Goal: Information Seeking & Learning: Learn about a topic

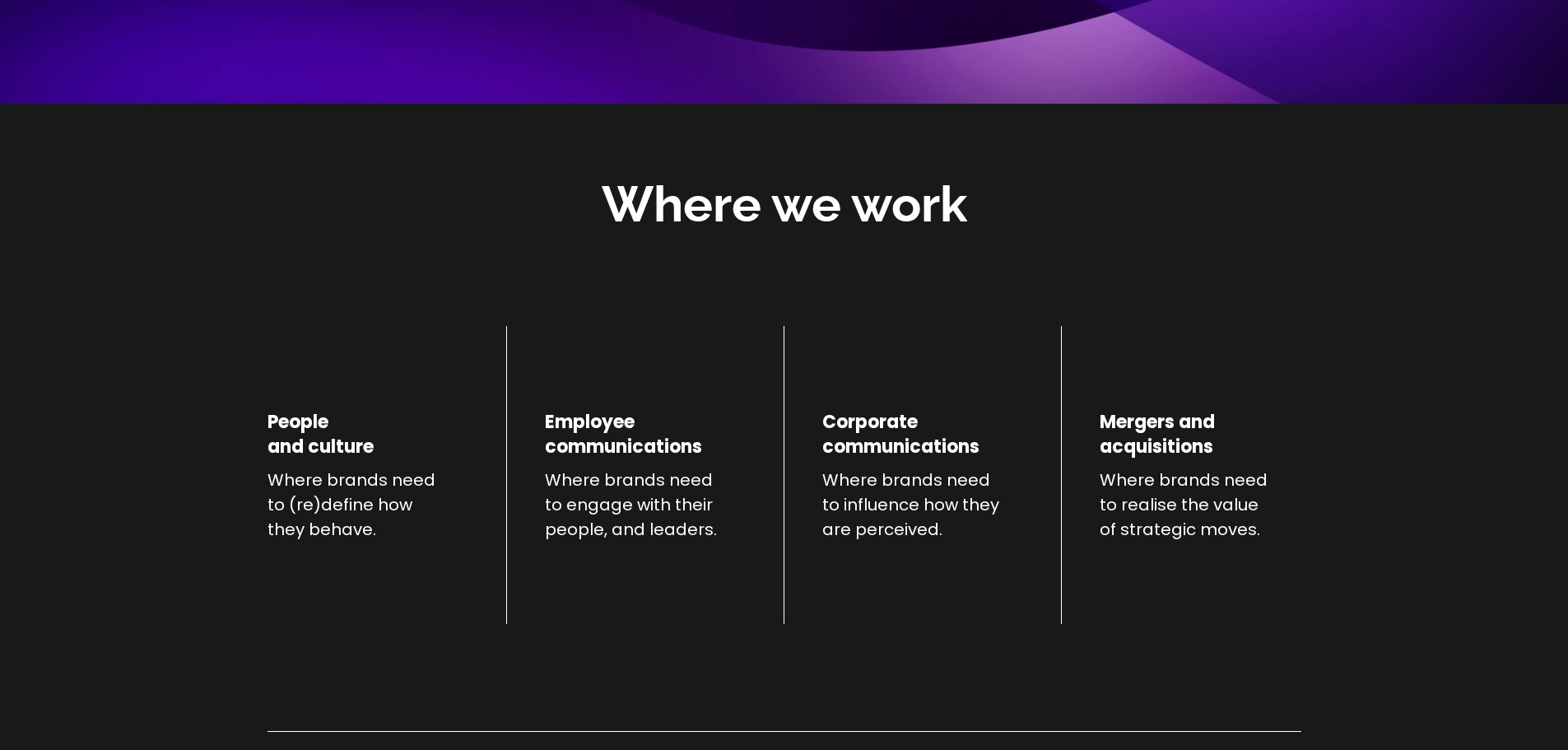
scroll to position [494, 0]
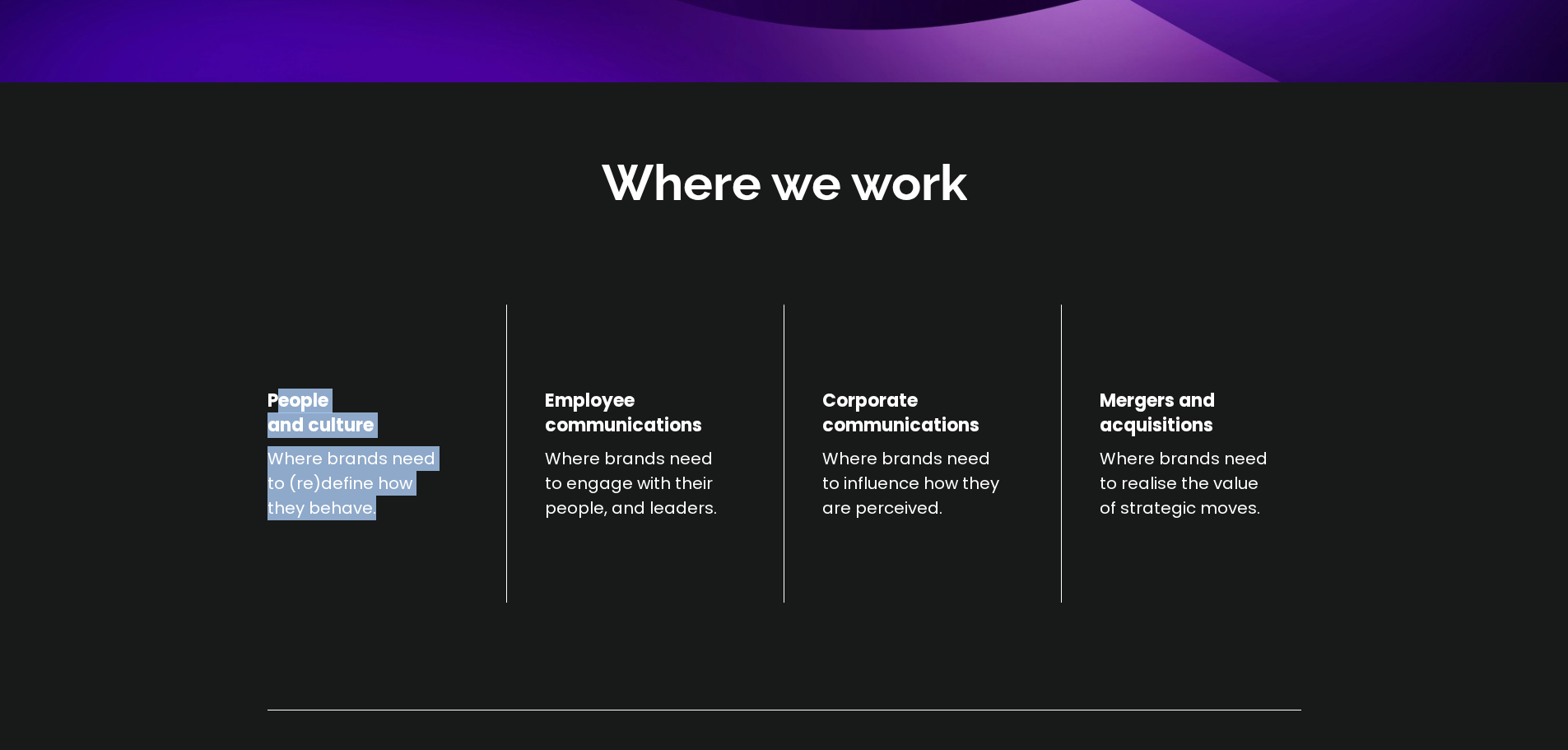
drag, startPoint x: 281, startPoint y: 411, endPoint x: 384, endPoint y: 513, distance: 145.0
click at [384, 513] on div "People and culture Where brands need to (re)define how they behave." at bounding box center [368, 454] width 201 height 299
click at [384, 513] on p "Where brands need to (re)define how they behave." at bounding box center [368, 483] width 201 height 74
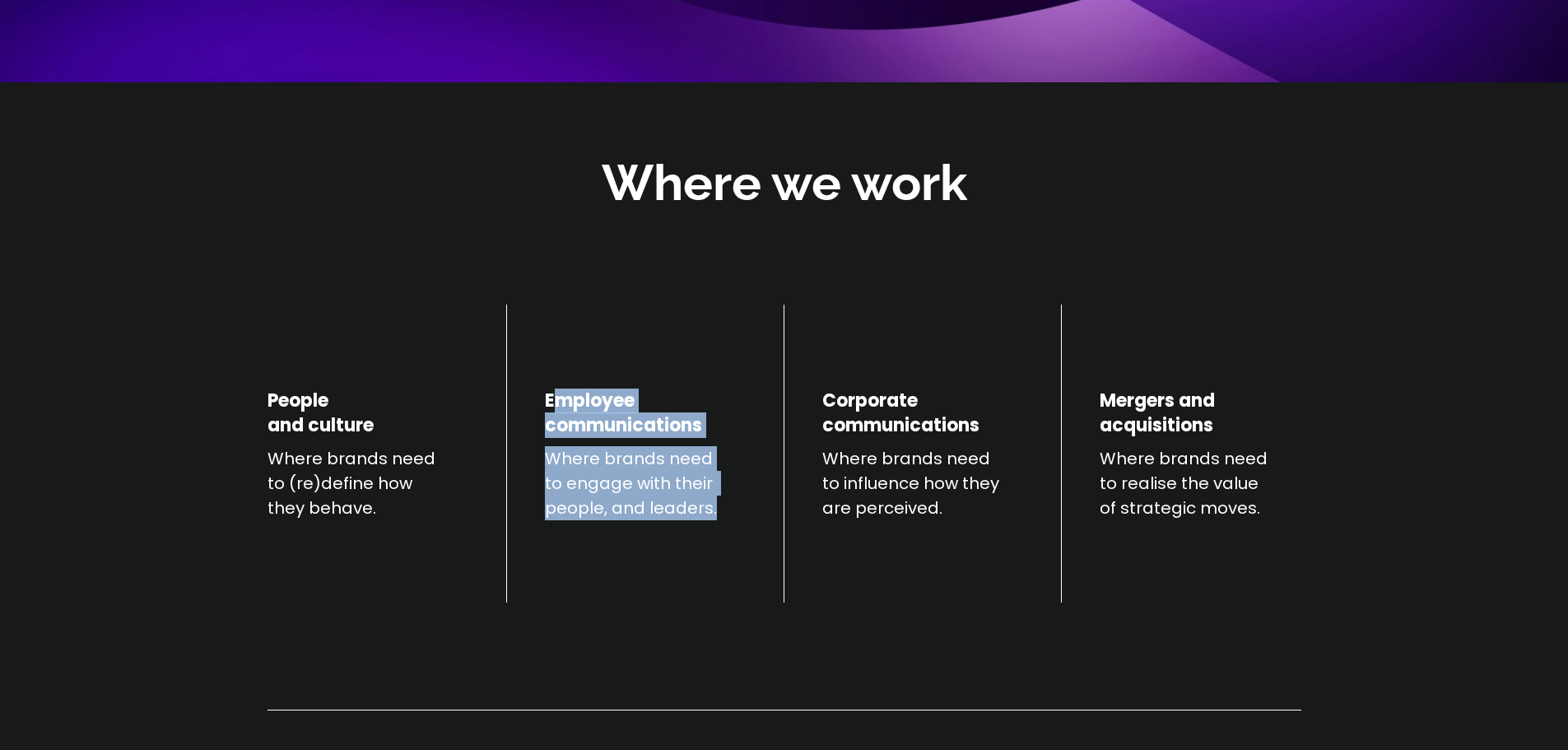
drag, startPoint x: 558, startPoint y: 390, endPoint x: 722, endPoint y: 509, distance: 202.6
click at [722, 509] on div "Employee communications Where brands need to engage with their people, and lead…" at bounding box center [646, 454] width 201 height 299
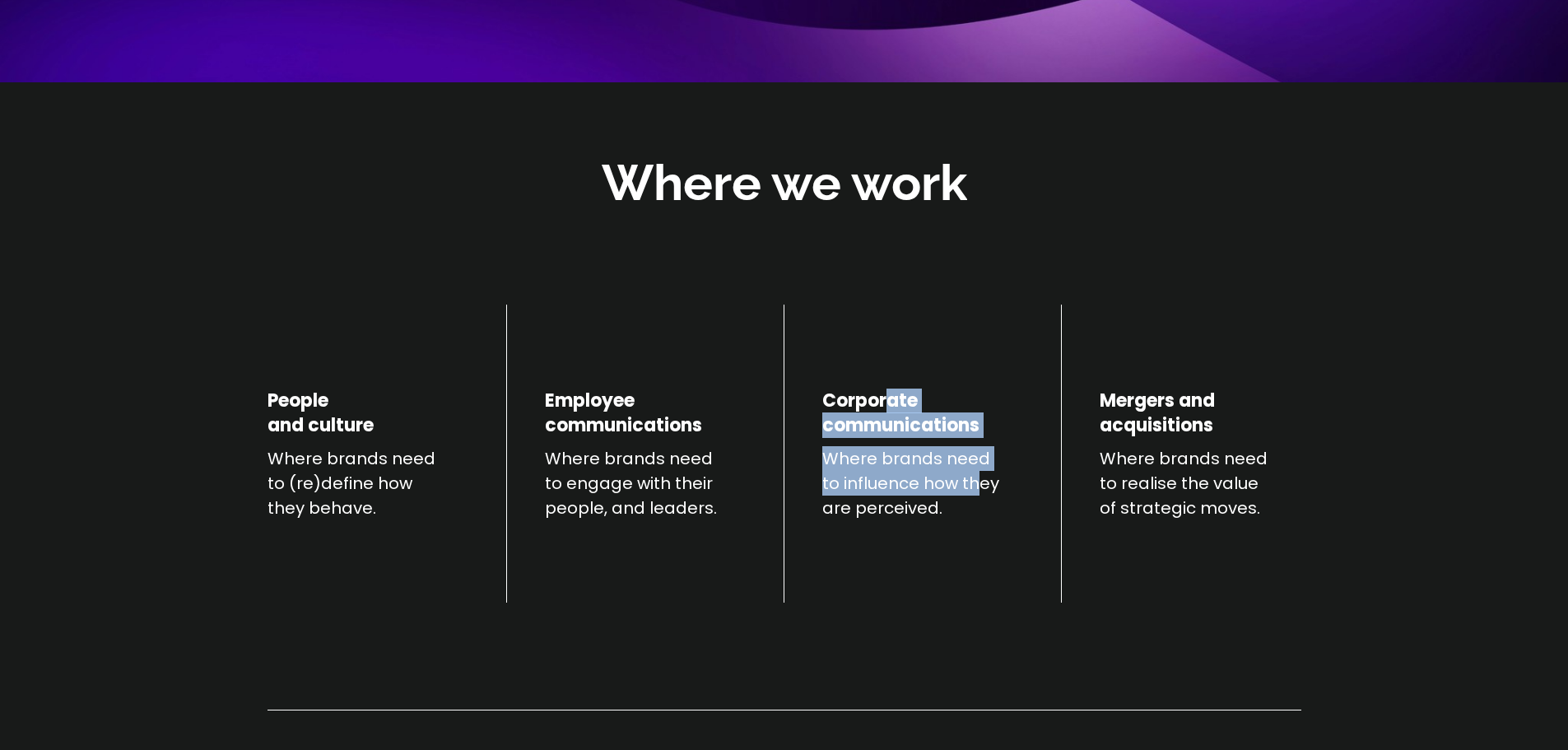
drag, startPoint x: 891, startPoint y: 384, endPoint x: 1004, endPoint y: 484, distance: 150.9
click at [1000, 484] on div "Corporate communications Where brands need to influence how they are perceived." at bounding box center [923, 455] width 201 height 300
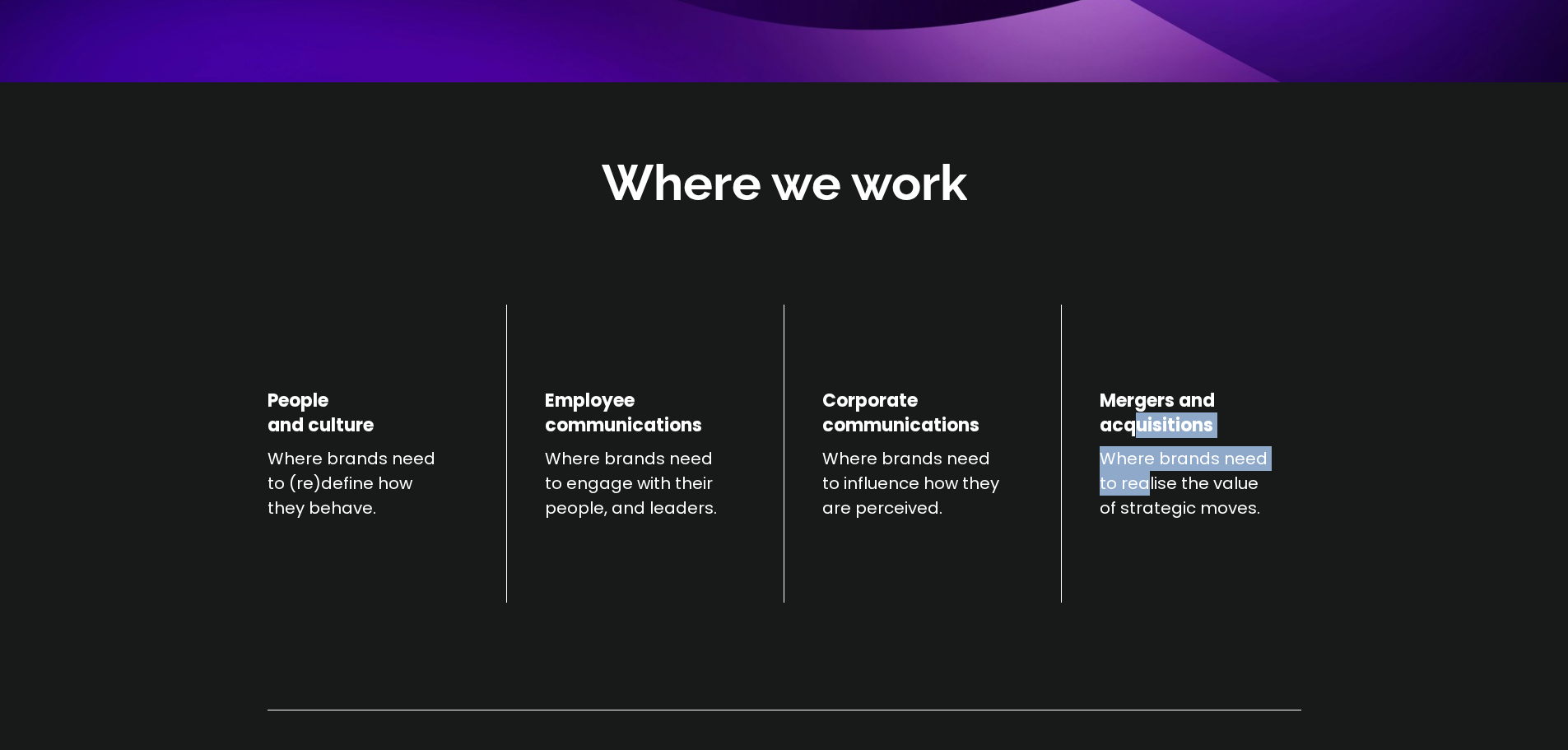
drag, startPoint x: 1140, startPoint y: 423, endPoint x: 1149, endPoint y: 494, distance: 71.6
click at [1149, 494] on div "Mergers and acquisitions Where brands need to realise the value of strategic mo…" at bounding box center [1200, 454] width 201 height 299
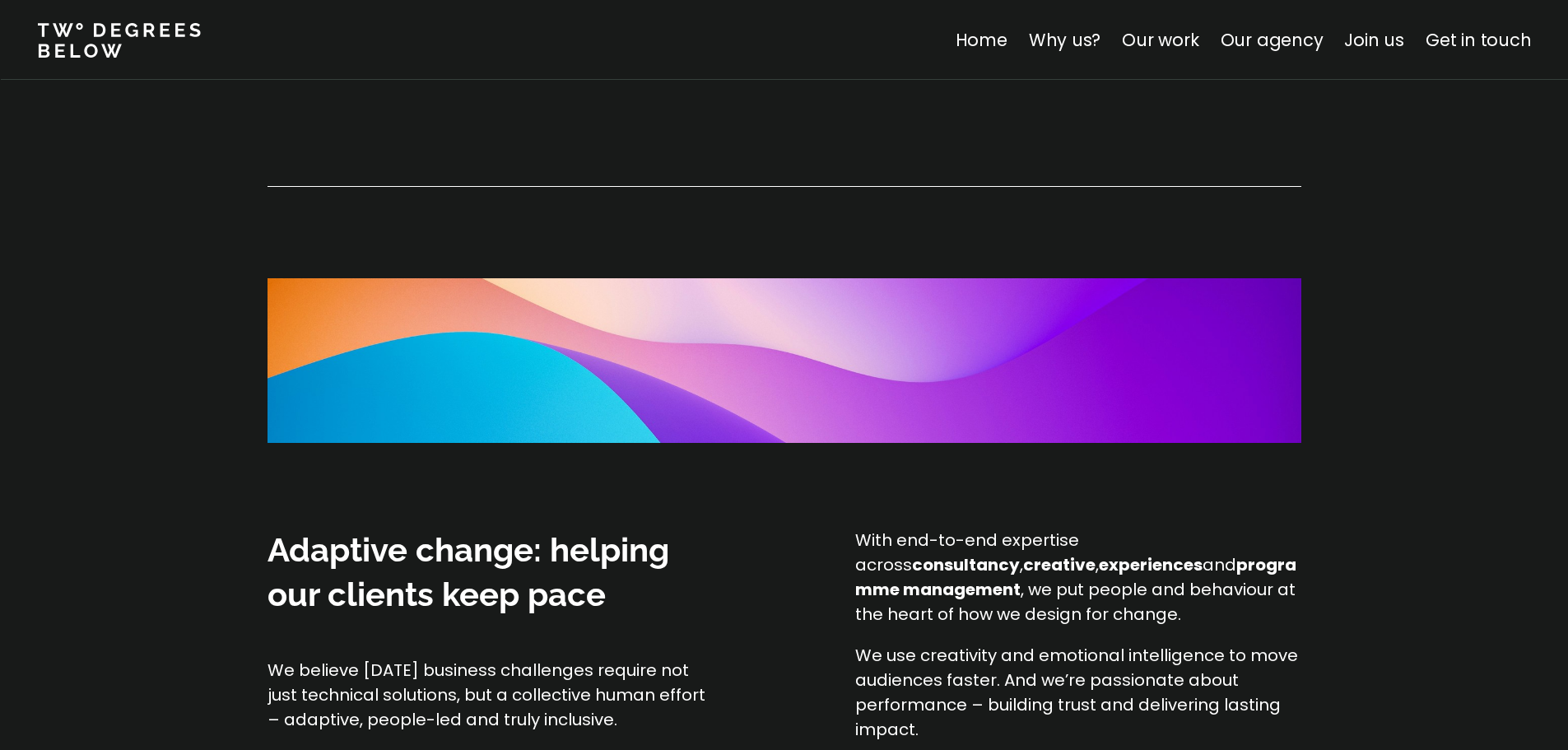
scroll to position [1236, 0]
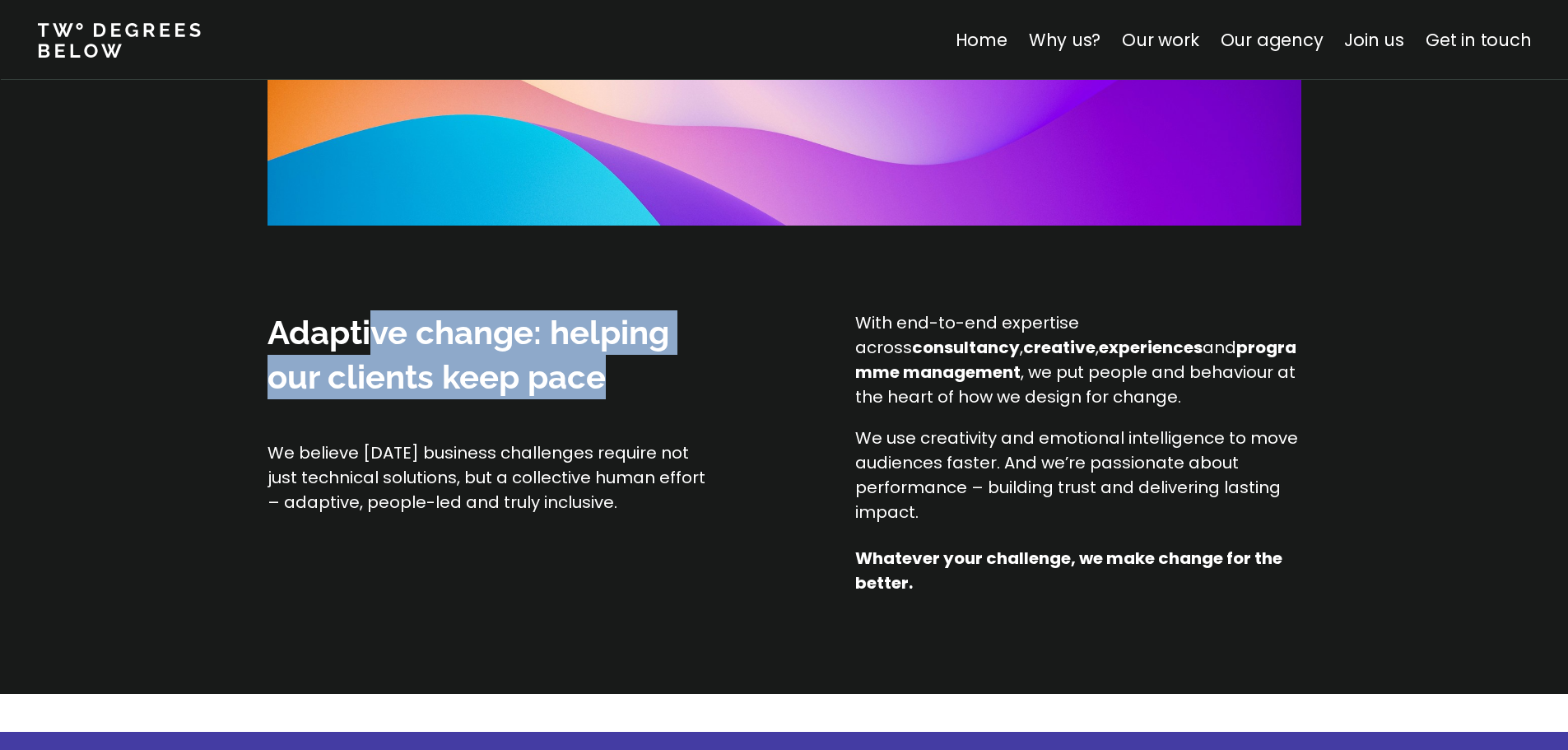
drag, startPoint x: 377, startPoint y: 341, endPoint x: 665, endPoint y: 364, distance: 288.9
click at [665, 364] on h3 "Adaptive change: helping our clients keep pace" at bounding box center [499, 354] width 464 height 89
drag, startPoint x: 588, startPoint y: 346, endPoint x: 596, endPoint y: 391, distance: 45.7
click at [596, 391] on span "Adaptive change: helping our clients keep pace" at bounding box center [469, 354] width 402 height 83
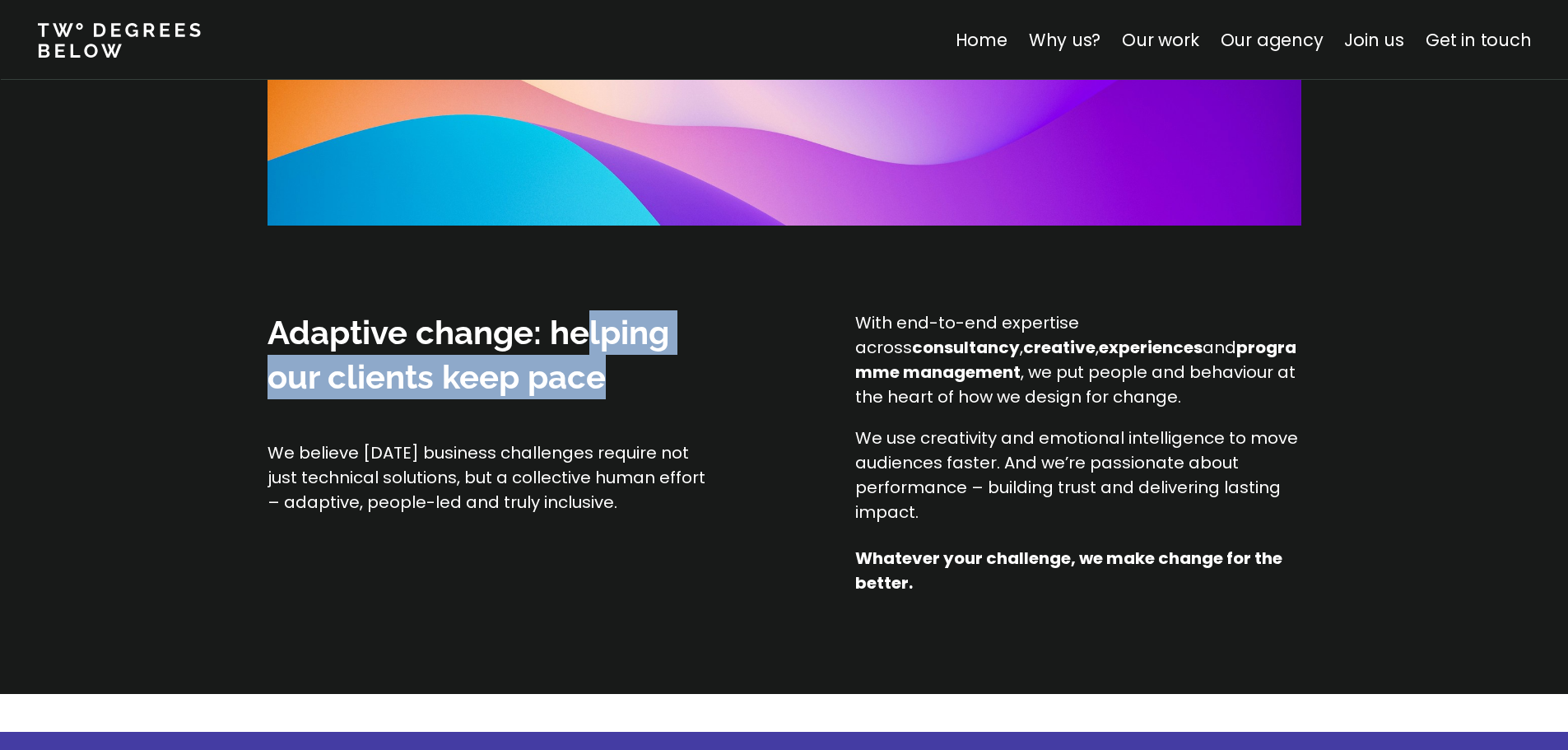
click at [596, 391] on span "Adaptive change: helping our clients keep pace" at bounding box center [469, 354] width 402 height 83
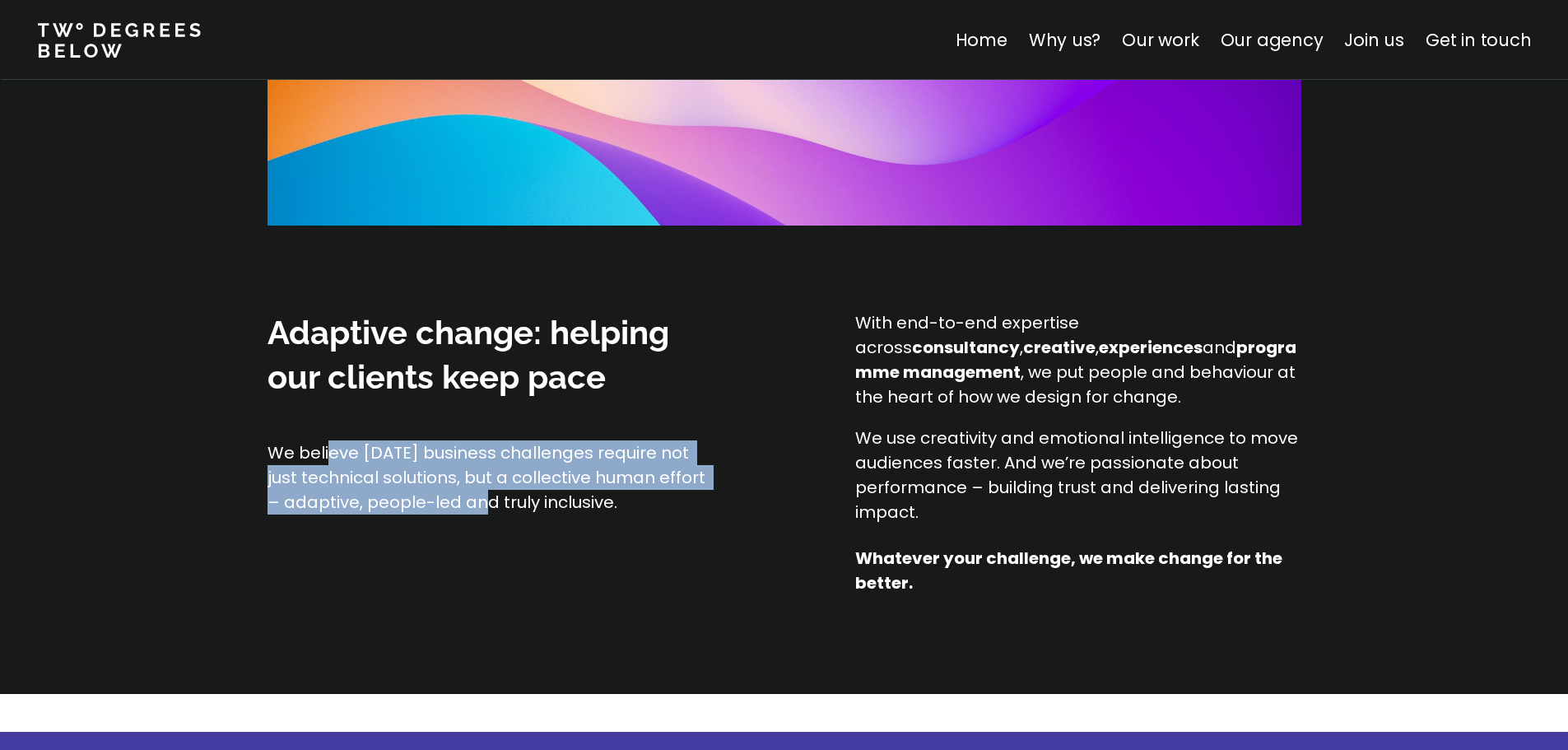
drag, startPoint x: 329, startPoint y: 450, endPoint x: 477, endPoint y: 493, distance: 154.1
click at [477, 493] on p "We believe [DATE] business challenges require not just technical solutions, but…" at bounding box center [491, 478] width 446 height 74
drag, startPoint x: 478, startPoint y: 493, endPoint x: 622, endPoint y: 475, distance: 145.1
click at [479, 493] on p "We believe [DATE] business challenges require not just technical solutions, but…" at bounding box center [491, 478] width 446 height 74
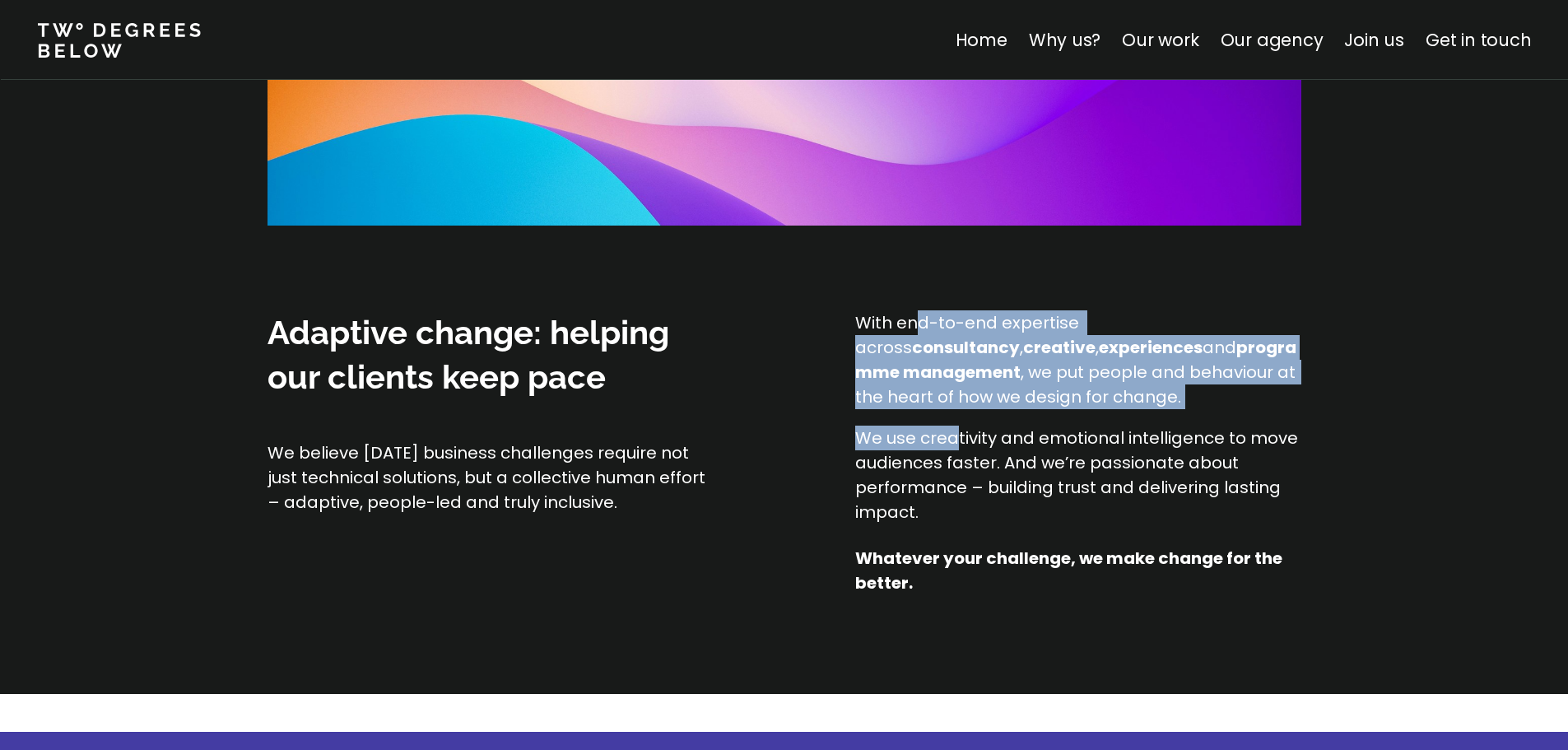
drag, startPoint x: 938, startPoint y: 371, endPoint x: 958, endPoint y: 444, distance: 75.7
click at [958, 444] on div "With end-to-end expertise across consultancy , creative , experiences and progr…" at bounding box center [1078, 417] width 446 height 214
click at [958, 444] on p "We use creativity and emotional intelligence to move audiences faster. And we’r…" at bounding box center [1078, 475] width 446 height 99
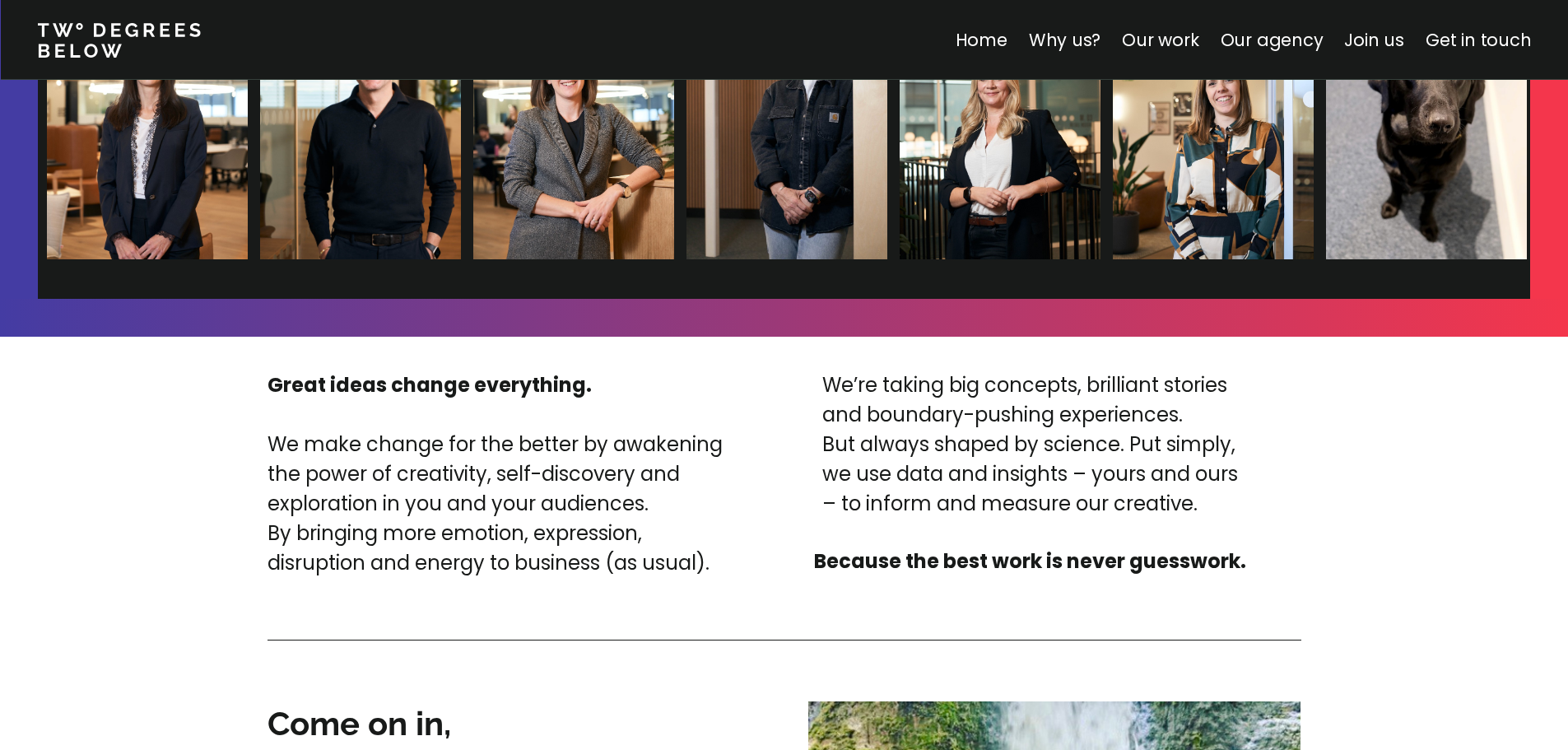
scroll to position [3541, 0]
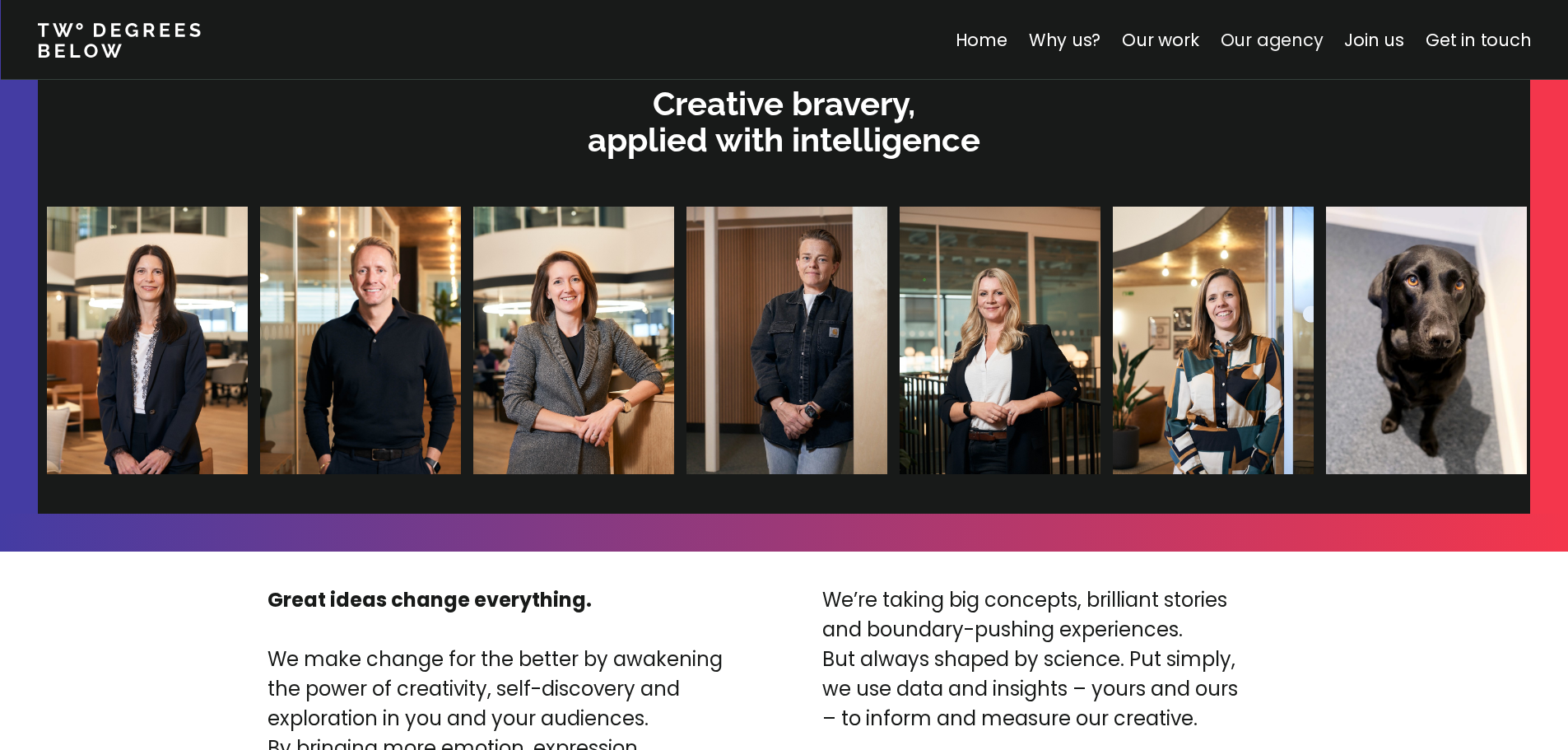
click at [1272, 46] on link "Our agency" at bounding box center [1271, 40] width 103 height 24
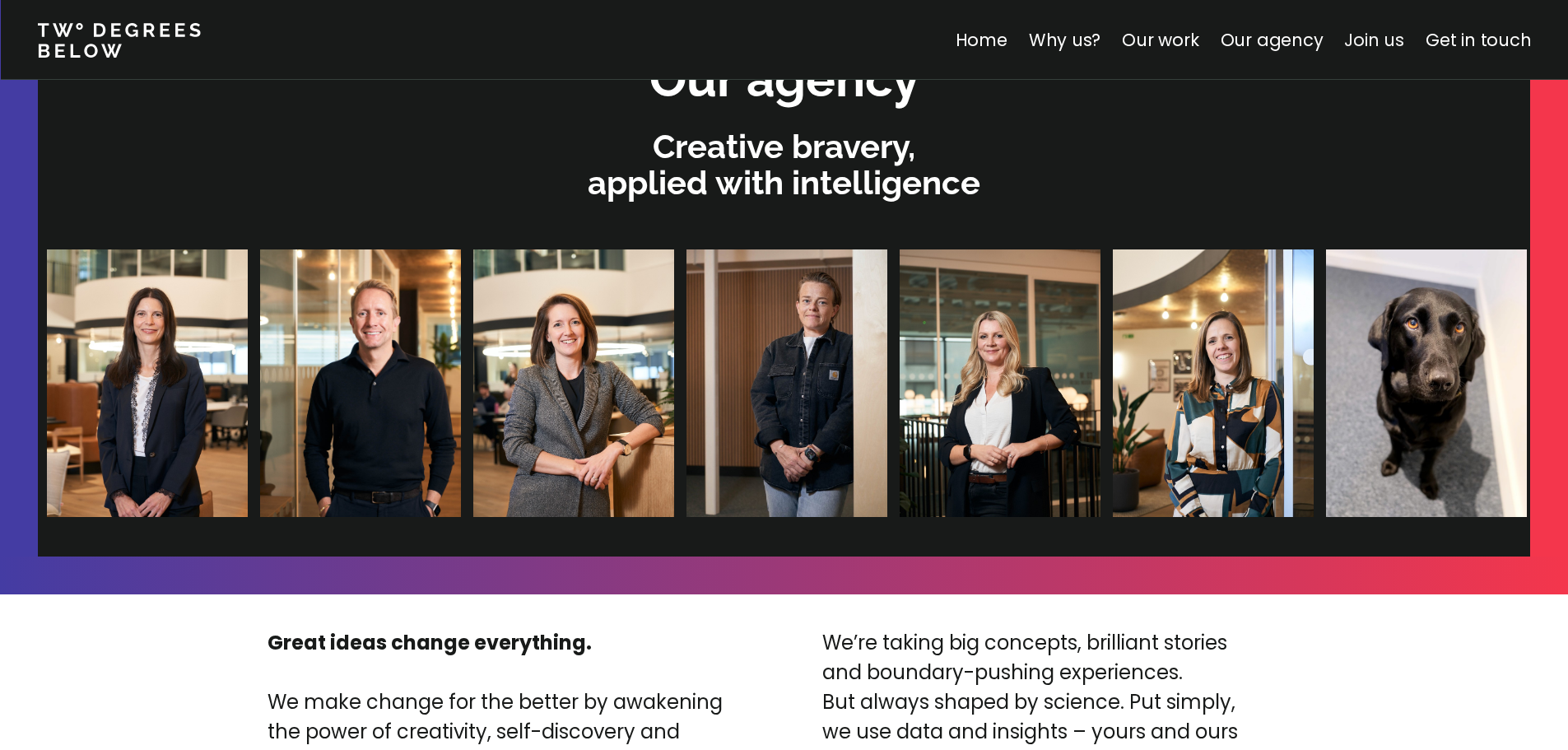
click at [1379, 48] on link "Join us" at bounding box center [1374, 40] width 60 height 24
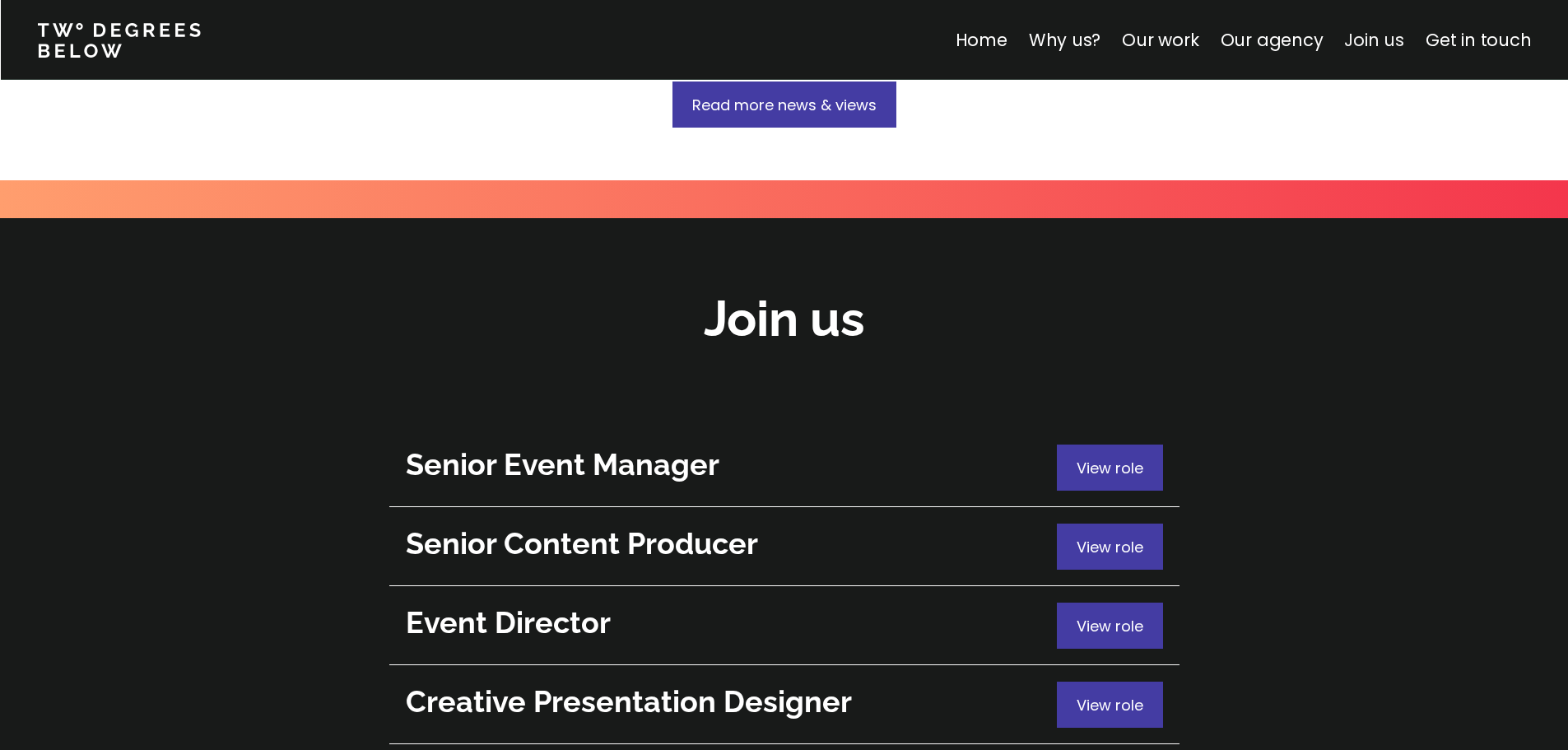
scroll to position [5845, 0]
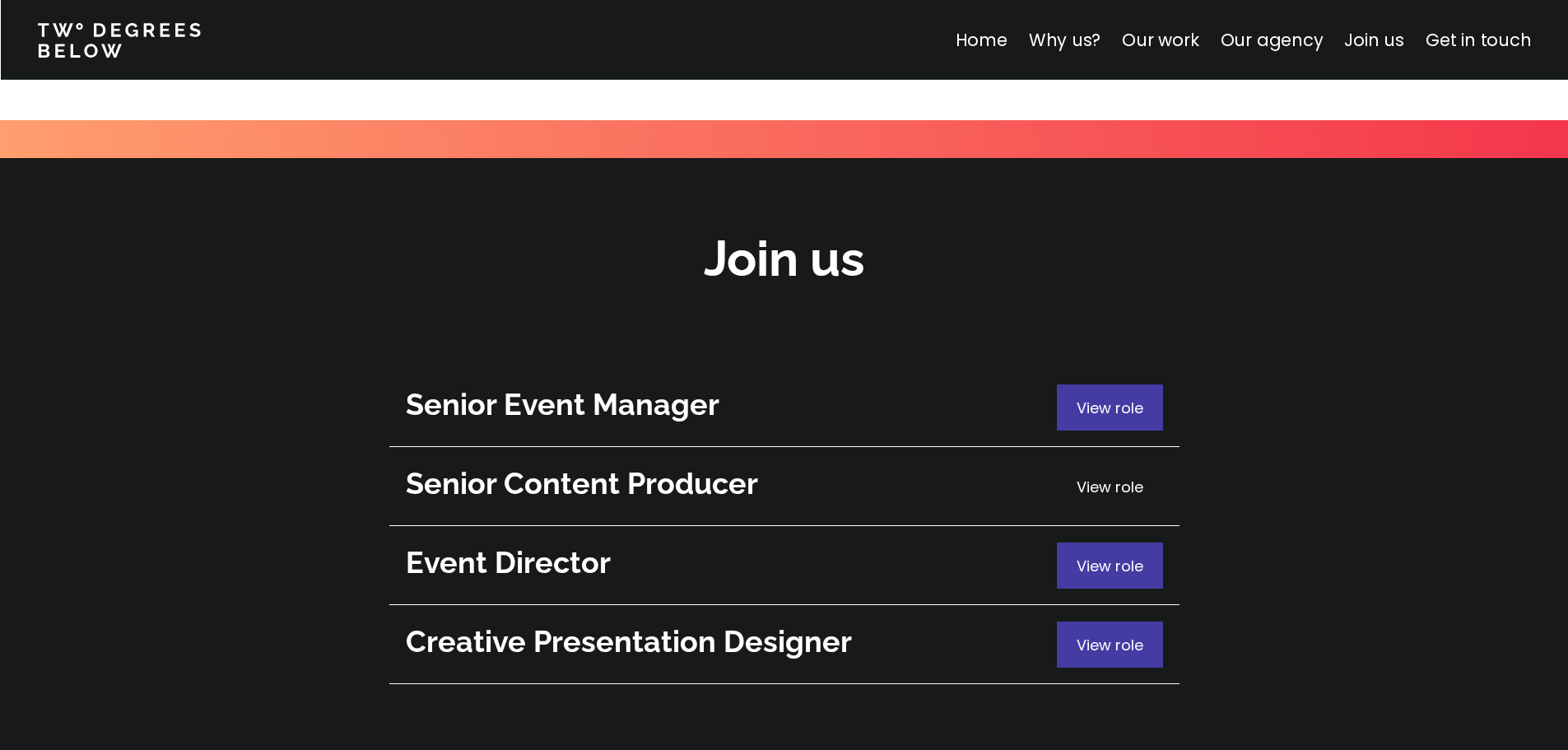
click at [1096, 477] on span "View role" at bounding box center [1110, 486] width 67 height 20
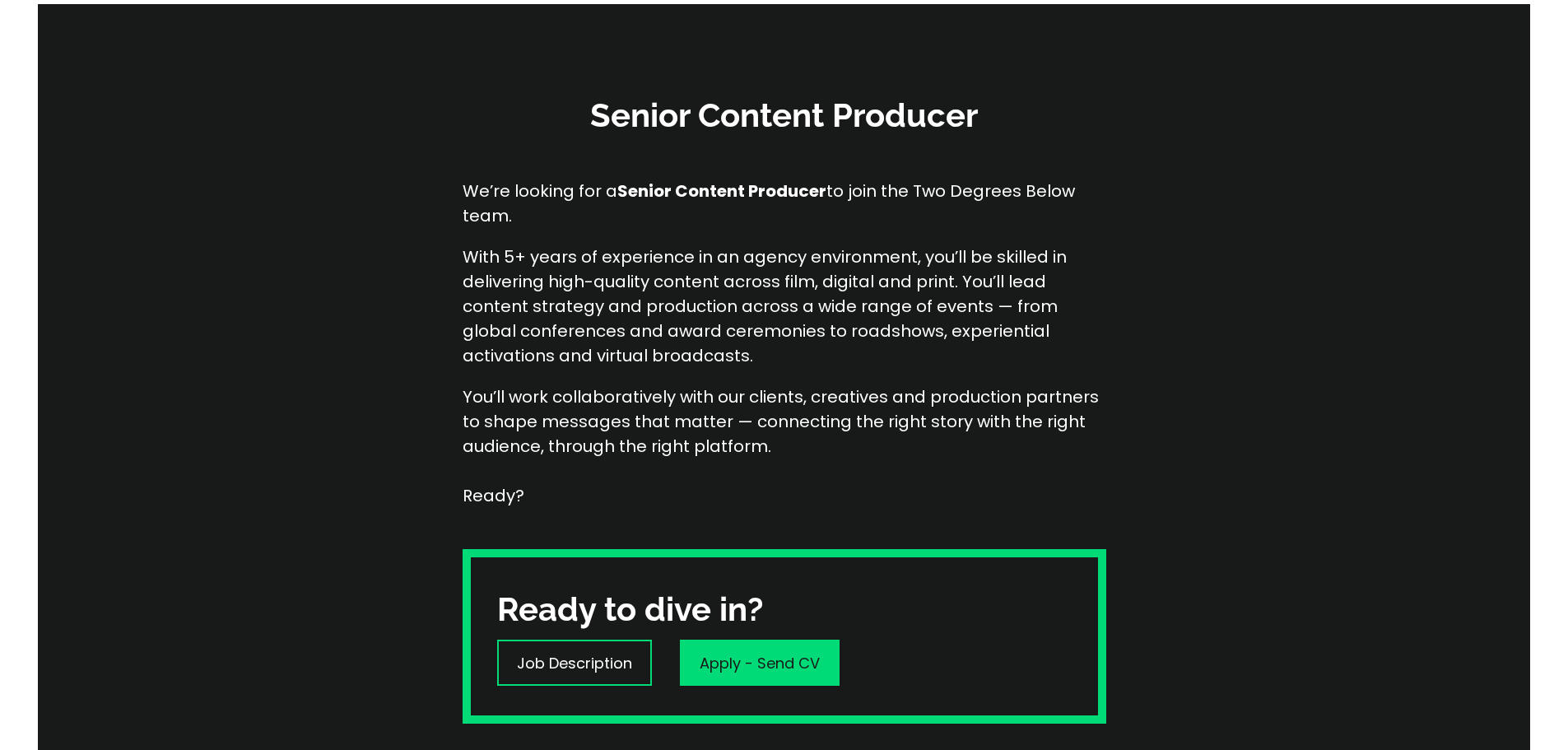
scroll to position [330, 0]
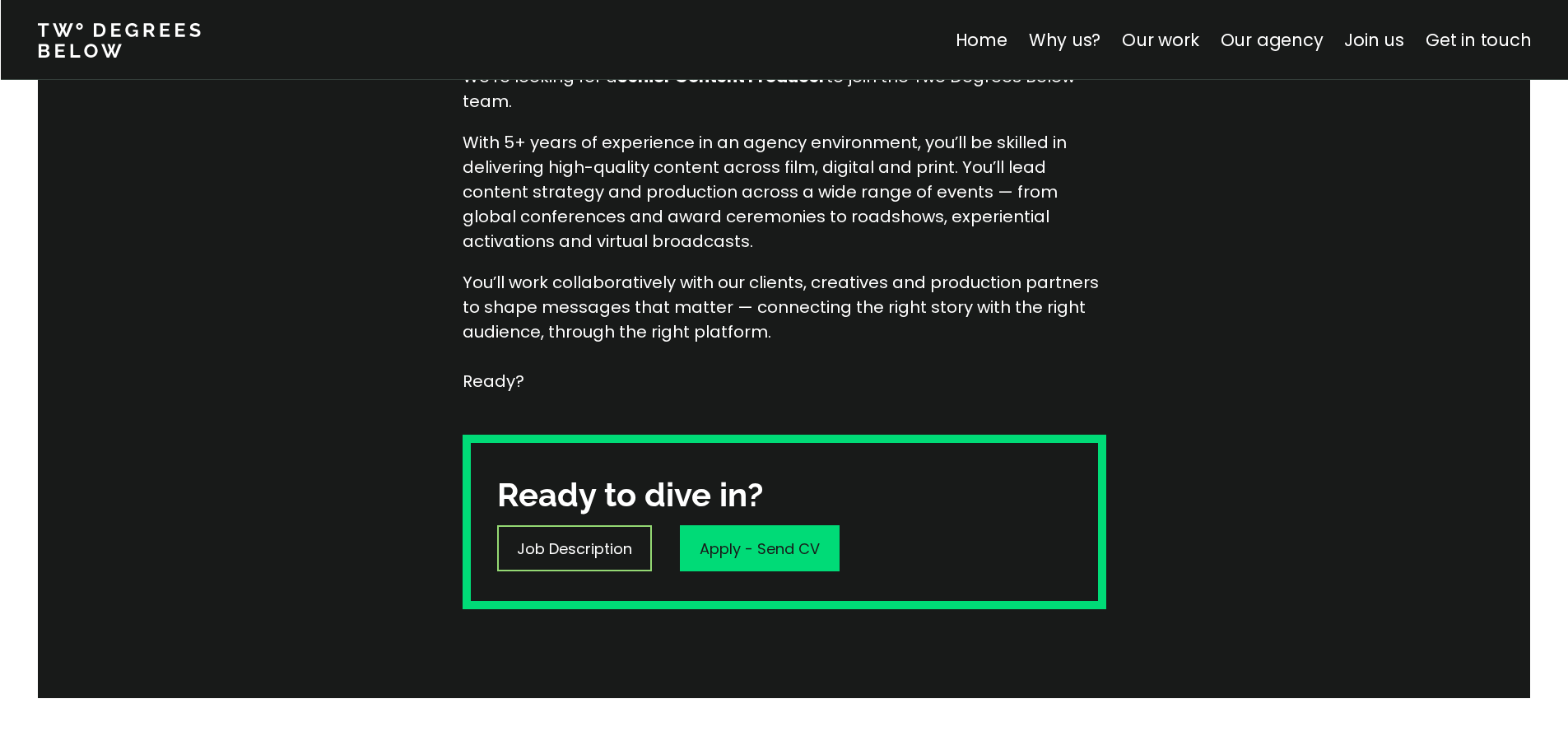
click at [544, 554] on p "Job Description" at bounding box center [574, 548] width 115 height 22
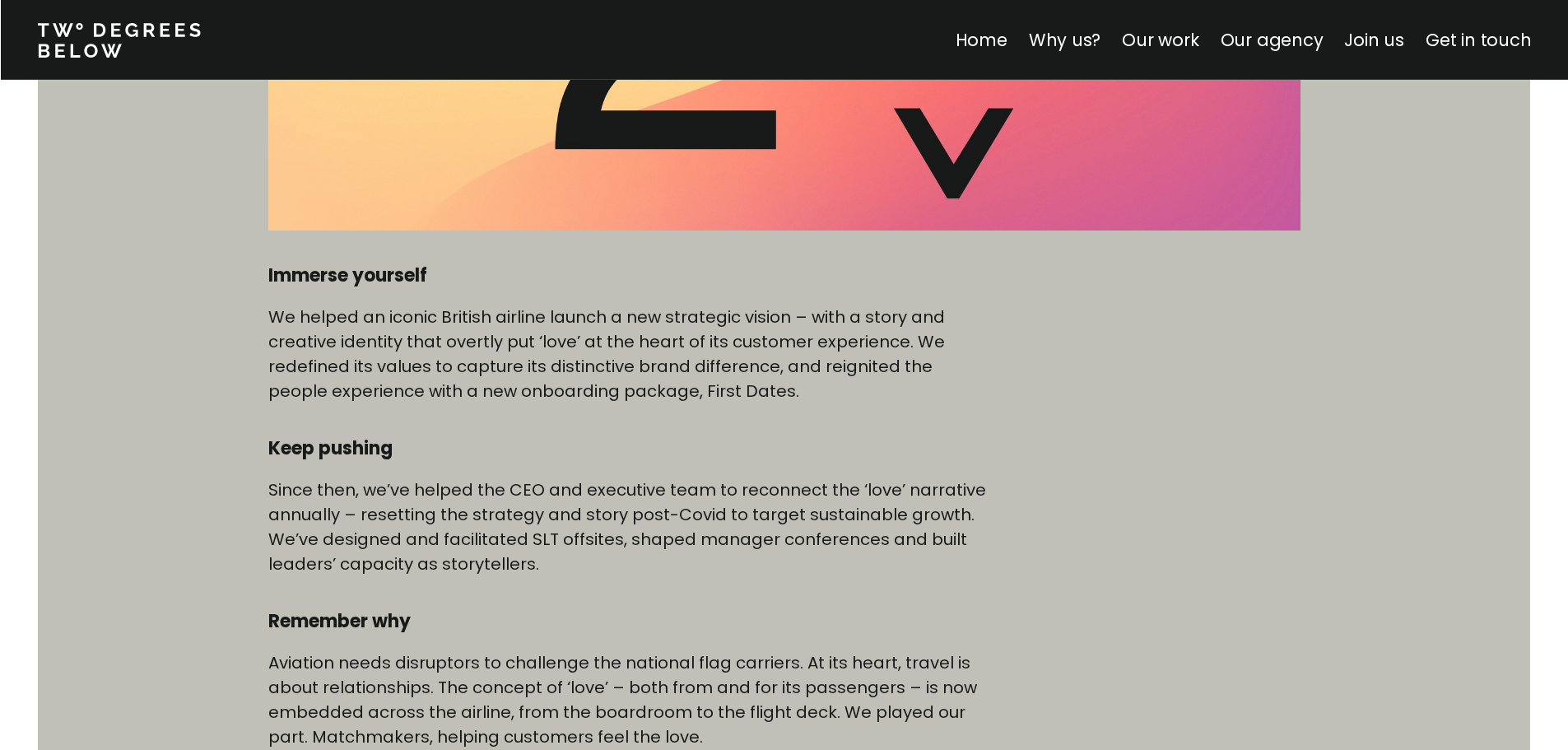
scroll to position [741, 0]
